Goal: Use online tool/utility: Utilize a website feature to perform a specific function

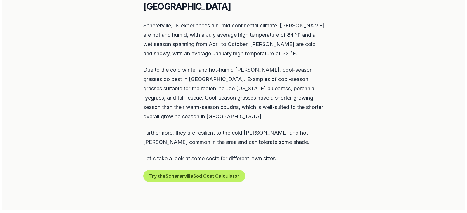
scroll to position [292, 0]
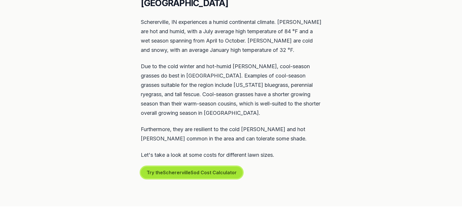
click at [162, 167] on button "Try the Schererville Sod Cost Calculator" at bounding box center [192, 173] width 102 height 12
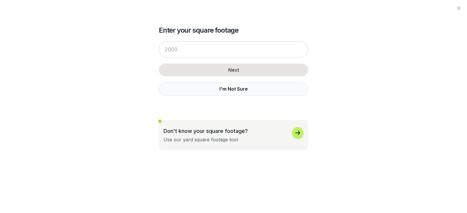
click at [215, 86] on button "I'm Not Sure" at bounding box center [233, 88] width 149 height 13
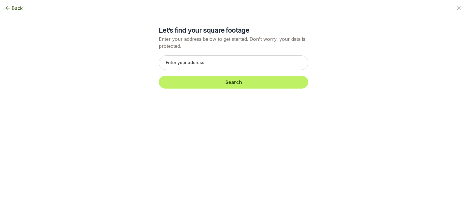
click at [8, 7] on icon "button" at bounding box center [8, 8] width 6 height 6
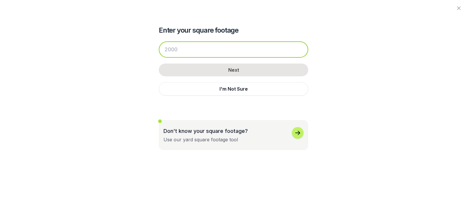
drag, startPoint x: 178, startPoint y: 50, endPoint x: 152, endPoint y: 40, distance: 27.4
click at [157, 41] on div "Enter your square footage Next I'm Not Sure Don't know your square footage? Use…" at bounding box center [233, 75] width 317 height 150
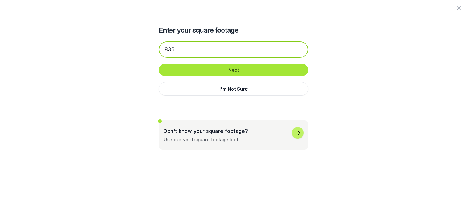
type input "836"
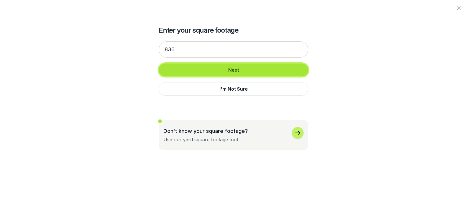
click at [215, 72] on button "Next" at bounding box center [233, 70] width 149 height 13
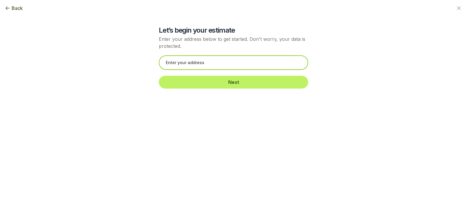
click at [227, 61] on input "text" at bounding box center [233, 62] width 149 height 15
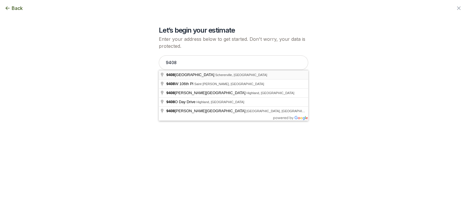
type input "[STREET_ADDRESS]"
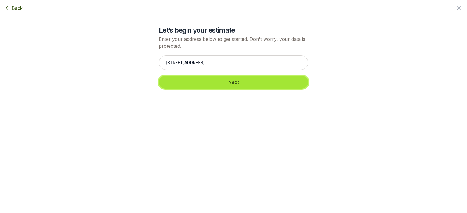
click at [230, 81] on button "Next" at bounding box center [233, 82] width 149 height 13
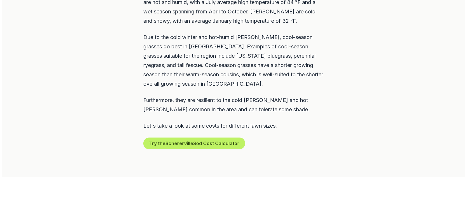
scroll to position [350, 0]
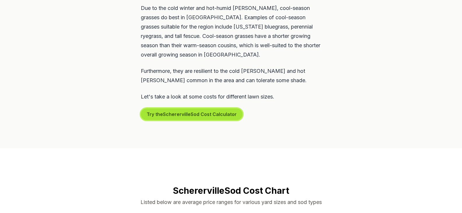
click at [195, 109] on button "Try the Schererville Sod Cost Calculator" at bounding box center [192, 115] width 102 height 12
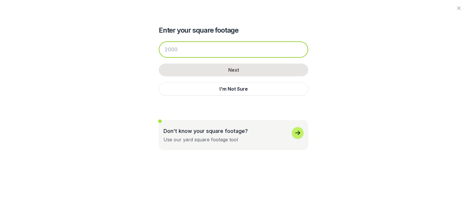
click at [219, 50] on input "number" at bounding box center [233, 49] width 149 height 16
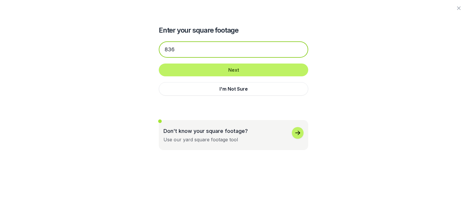
type input "836"
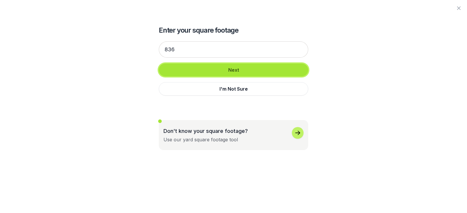
click at [253, 71] on button "Next" at bounding box center [233, 70] width 149 height 13
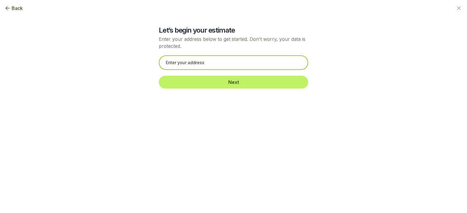
click at [242, 62] on input "text" at bounding box center [233, 62] width 149 height 15
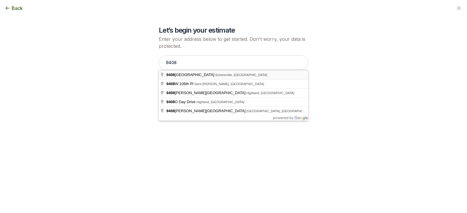
type input "[STREET_ADDRESS]"
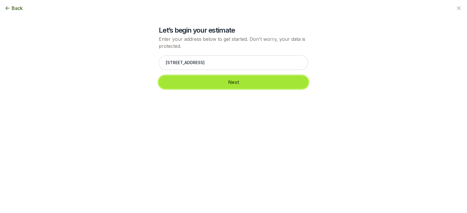
click at [232, 78] on button "Next" at bounding box center [233, 82] width 149 height 13
